Goal: Task Accomplishment & Management: Manage account settings

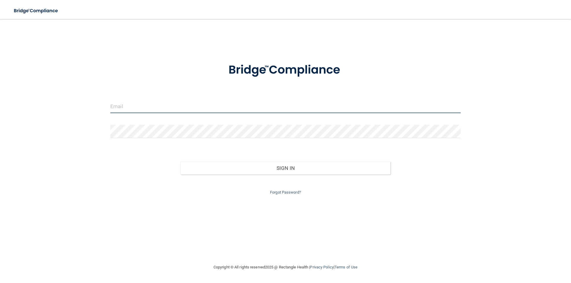
click at [189, 106] on input "email" at bounding box center [285, 106] width 350 height 13
type input "U"
type input "[EMAIL_ADDRESS][DOMAIN_NAME]"
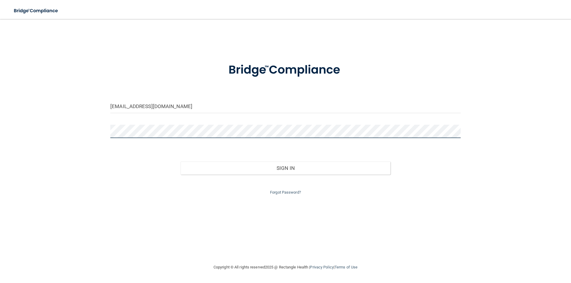
click at [181, 162] on button "Sign In" at bounding box center [286, 168] width 210 height 13
